Goal: Task Accomplishment & Management: Use online tool/utility

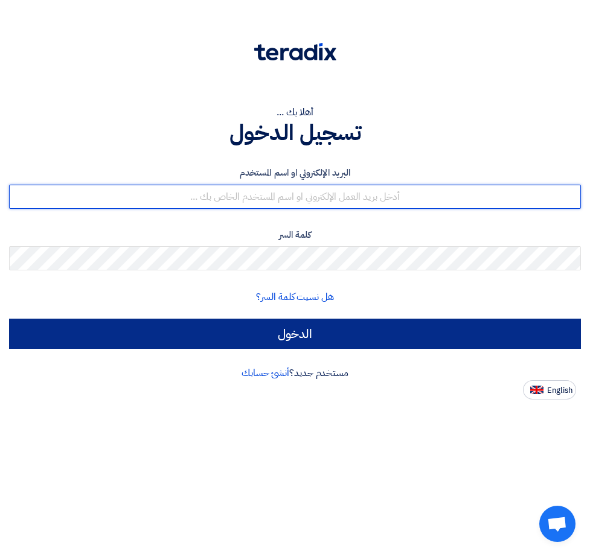
type input "[EMAIL_ADDRESS][DOMAIN_NAME]"
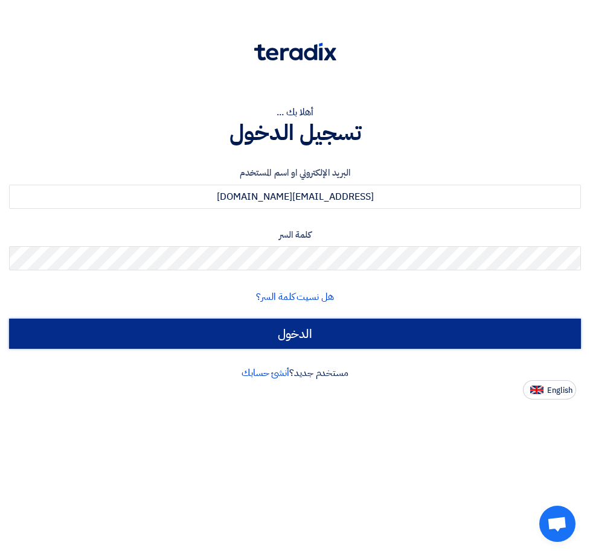
click at [267, 339] on input "الدخول" at bounding box center [295, 334] width 572 height 30
type input "Sign in"
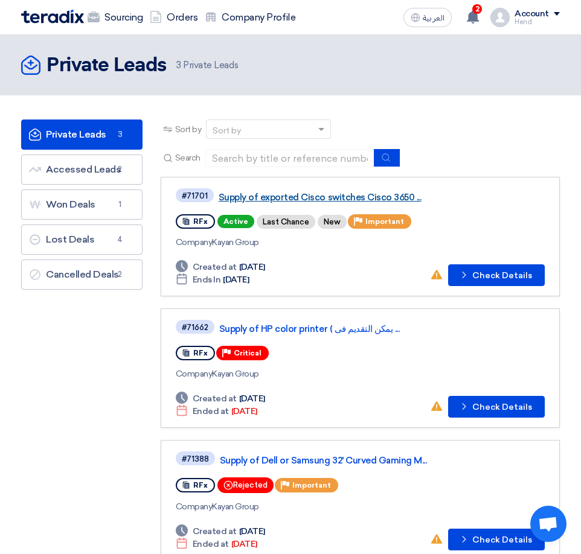
click at [382, 197] on link "Supply of exported Cisco switches Cisco 3650 ..." at bounding box center [369, 197] width 302 height 11
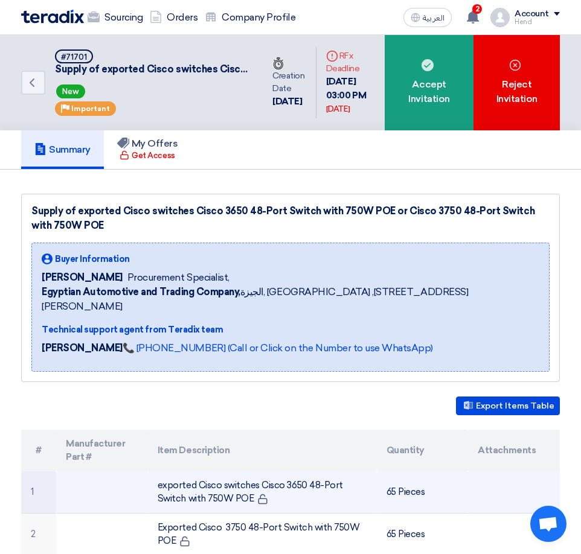
scroll to position [241, 0]
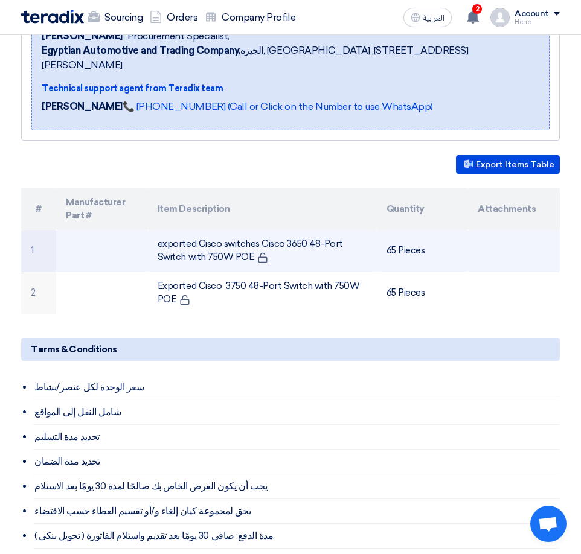
drag, startPoint x: 158, startPoint y: 225, endPoint x: 252, endPoint y: 247, distance: 96.0
click at [252, 247] on td "exported Cisco switches Cisco 3650 48-Port Switch with 750W POE" at bounding box center [262, 251] width 229 height 42
copy td "exported Cisco switches Cisco 3650 48-Port Switch with 750W POE"
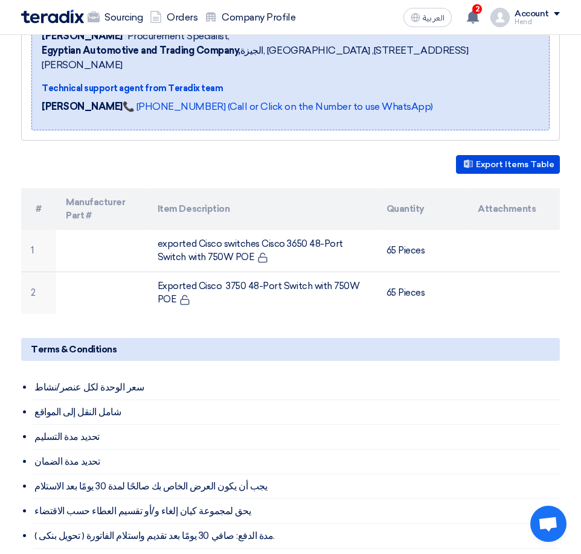
scroll to position [0, 0]
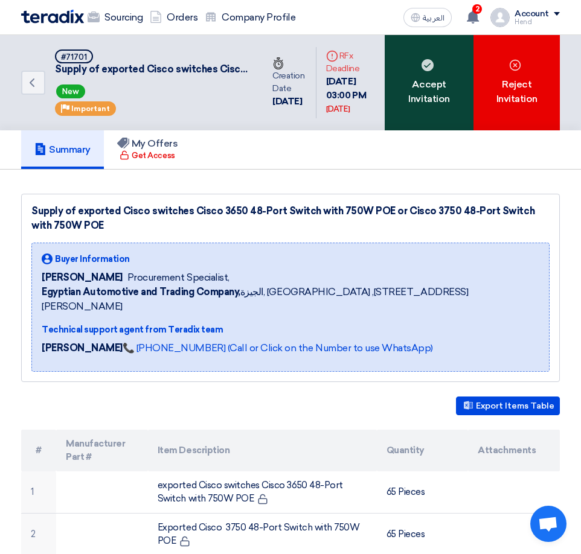
click at [429, 84] on div "Accept Invitation" at bounding box center [428, 82] width 89 height 95
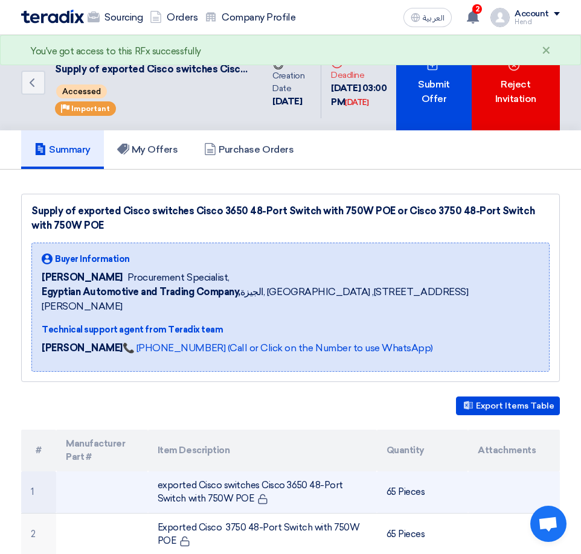
scroll to position [241, 0]
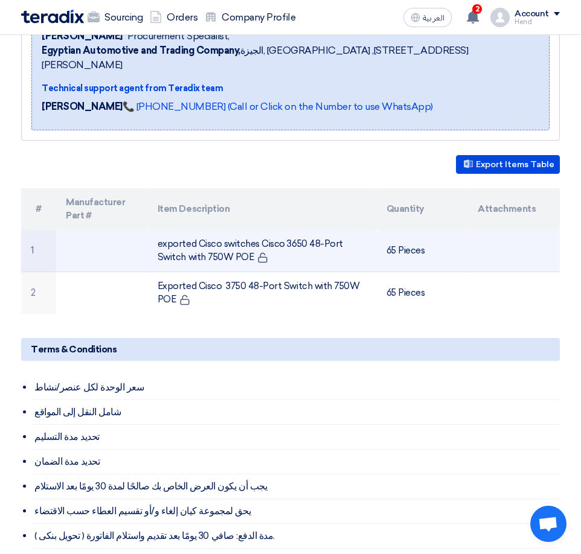
drag, startPoint x: 158, startPoint y: 226, endPoint x: 253, endPoint y: 245, distance: 97.8
click at [253, 245] on td "exported Cisco switches Cisco 3650 48-Port Switch with 750W POE" at bounding box center [262, 251] width 229 height 42
copy td "exported Cisco switches Cisco 3650 48-Port Switch with 750W POE"
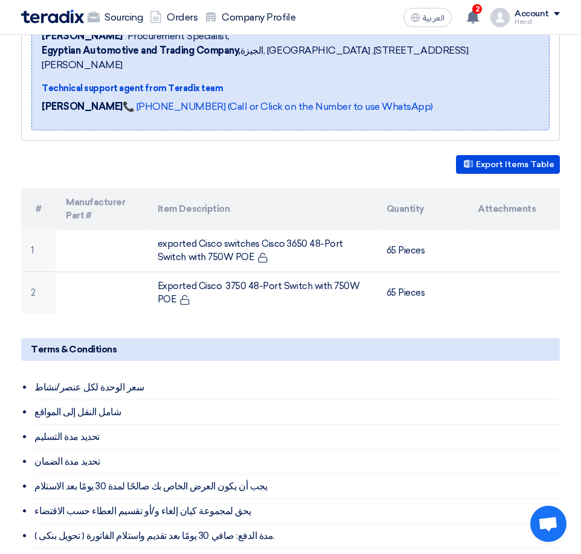
click at [192, 155] on div "Export Items Table" at bounding box center [290, 164] width 538 height 19
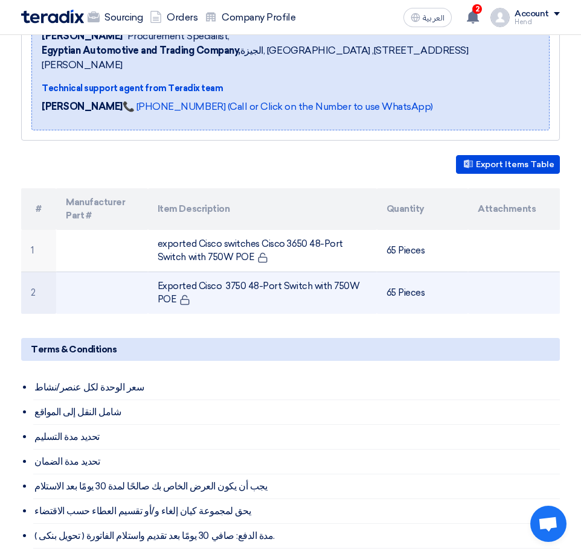
drag, startPoint x: 177, startPoint y: 283, endPoint x: 148, endPoint y: 264, distance: 34.5
click at [148, 272] on td "Exported Cisco 3750 48-Port Switch with 750W POE" at bounding box center [262, 293] width 229 height 42
copy td "Exported Cisco 3750 48-Port Switch with 750W POE"
click at [198, 272] on td "Exported Cisco 3750 48-Port Switch with 750W POE" at bounding box center [262, 293] width 229 height 42
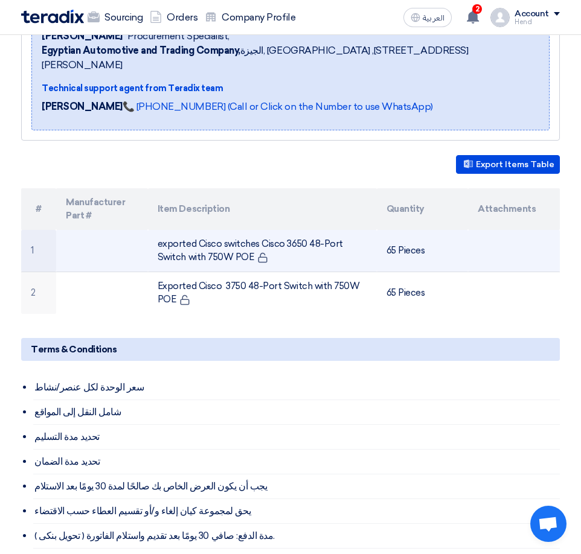
drag, startPoint x: 158, startPoint y: 226, endPoint x: 249, endPoint y: 245, distance: 93.8
click at [249, 245] on td "exported Cisco switches Cisco 3650 48-Port Switch with 750W POE" at bounding box center [262, 251] width 229 height 42
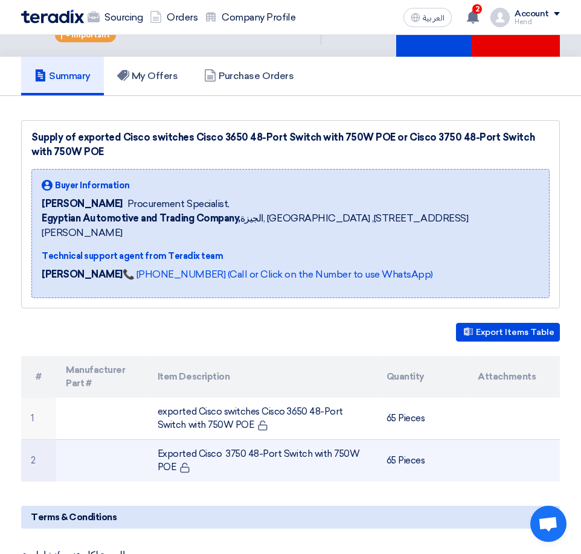
scroll to position [121, 0]
